Goal: Transaction & Acquisition: Purchase product/service

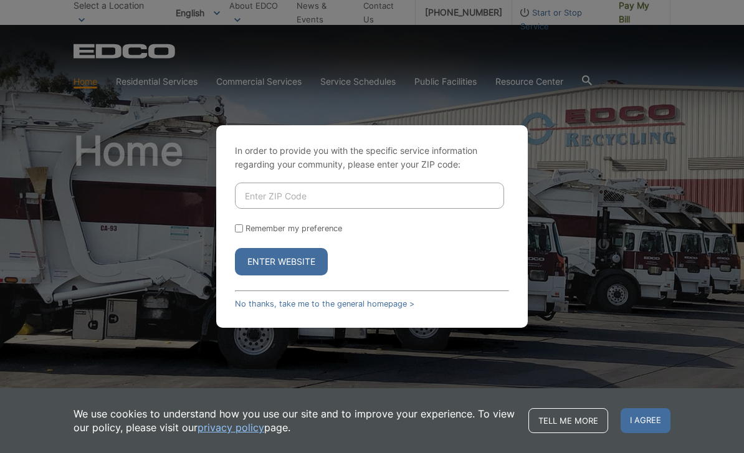
click at [495, 126] on div "In order to provide you with the specific service information regarding your co…" at bounding box center [372, 226] width 744 height 453
click at [412, 275] on div "Enter Website" at bounding box center [372, 261] width 274 height 27
click at [348, 209] on input "Enter ZIP Code" at bounding box center [369, 196] width 269 height 26
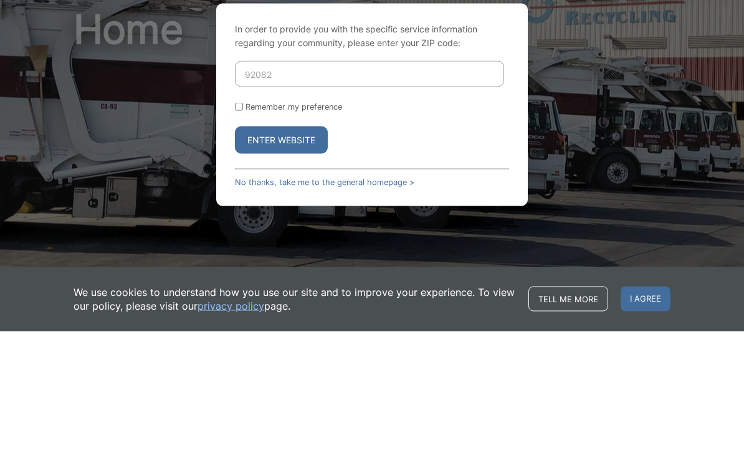
type input "92082"
click at [310, 224] on label "Remember my preference" at bounding box center [293, 228] width 97 height 9
click at [243, 224] on input "Remember my preference" at bounding box center [239, 228] width 8 height 8
checkbox input "true"
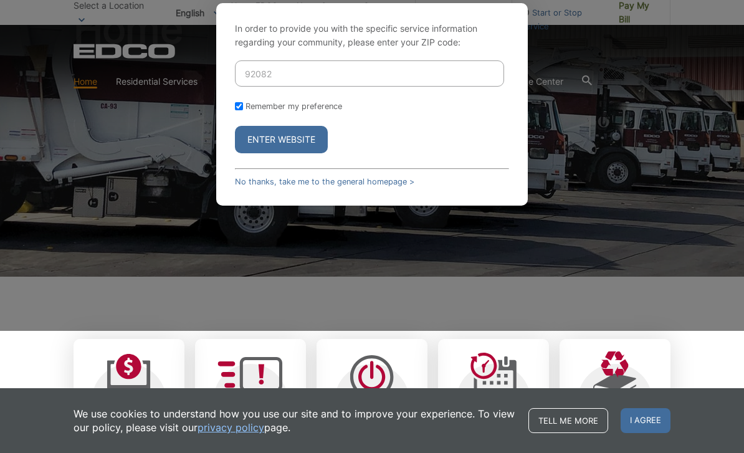
click at [301, 153] on button "Enter Website" at bounding box center [281, 139] width 93 height 27
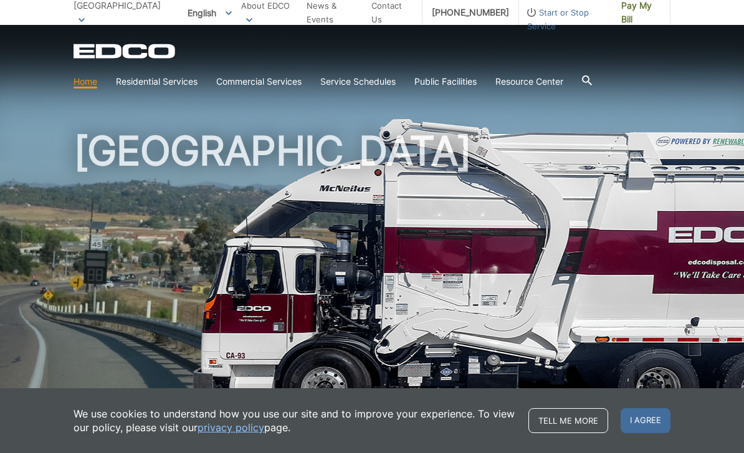
click at [647, 15] on span "Pay My Bill" at bounding box center [640, 12] width 39 height 27
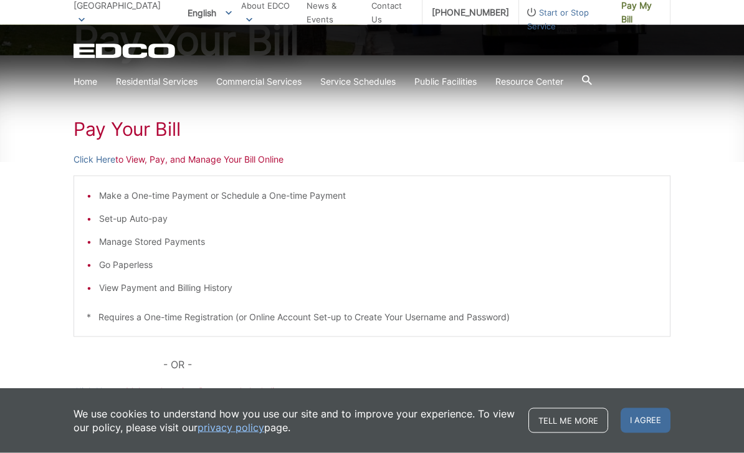
scroll to position [165, 0]
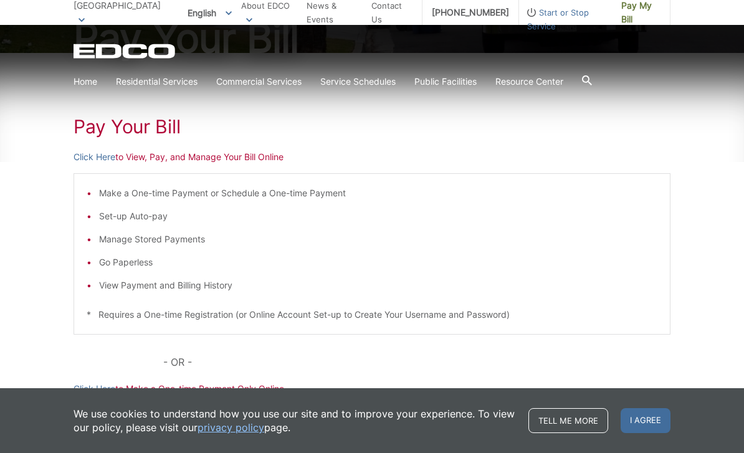
click at [212, 157] on p "Click Here to View, Pay, and Manage Your Bill Online" at bounding box center [372, 157] width 597 height 14
click at [247, 158] on p "Click Here to View, Pay, and Manage Your Bill Online" at bounding box center [372, 157] width 597 height 14
click at [203, 156] on p "Click Here to View, Pay, and Manage Your Bill Online" at bounding box center [372, 157] width 597 height 14
click at [149, 158] on p "Click Here to View, Pay, and Manage Your Bill Online" at bounding box center [372, 157] width 597 height 14
click at [138, 159] on p "Click Here to View, Pay, and Manage Your Bill Online" at bounding box center [372, 157] width 597 height 14
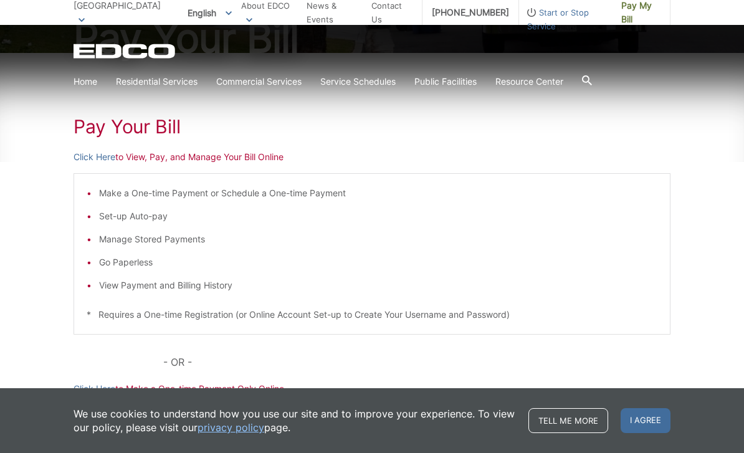
click at [143, 164] on div "Pay Your [PERSON_NAME] Here to View, Pay, and Manage Your Bill Online Make a On…" at bounding box center [372, 304] width 597 height 502
click at [169, 158] on p "Click Here to View, Pay, and Manage Your Bill Online" at bounding box center [372, 157] width 597 height 14
click at [137, 163] on p "Click Here to View, Pay, and Manage Your Bill Online" at bounding box center [372, 157] width 597 height 14
click at [175, 163] on p "Click Here to View, Pay, and Manage Your Bill Online" at bounding box center [372, 157] width 597 height 14
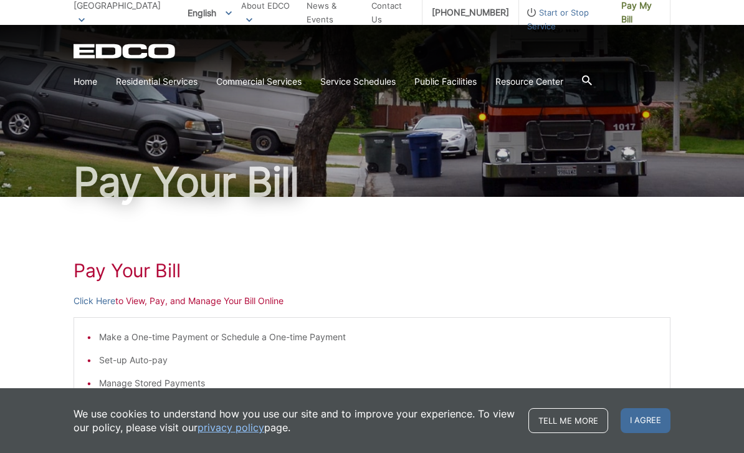
scroll to position [20, 0]
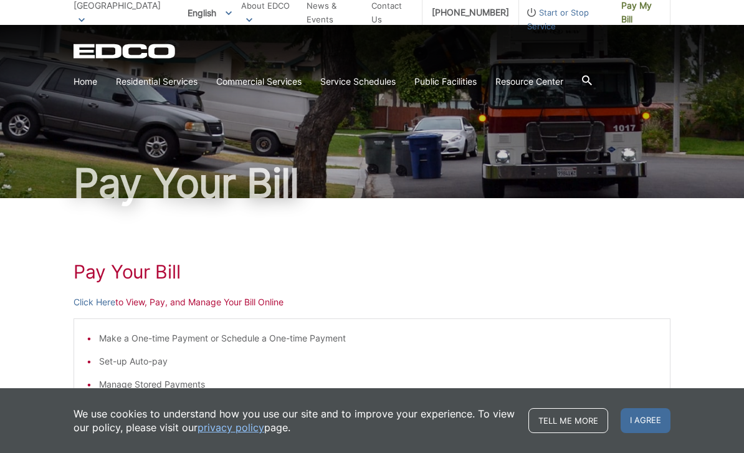
click at [224, 306] on p "Click Here to View, Pay, and Manage Your Bill Online" at bounding box center [372, 302] width 597 height 14
click at [184, 298] on p "Click Here to View, Pay, and Manage Your Bill Online" at bounding box center [372, 302] width 597 height 14
click at [95, 300] on link "Click Here" at bounding box center [95, 302] width 42 height 14
